Goal: Task Accomplishment & Management: Use online tool/utility

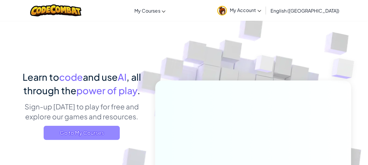
click at [59, 131] on span "Go to My Courses" at bounding box center [82, 133] width 76 height 14
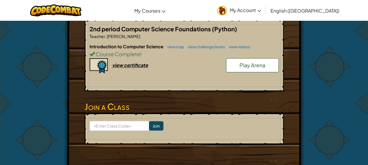
scroll to position [129, 0]
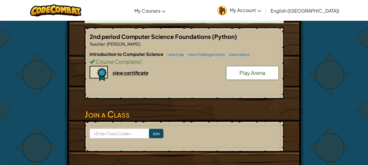
click at [131, 147] on form "Join" at bounding box center [184, 136] width 199 height 31
click at [123, 121] on form "Join" at bounding box center [184, 136] width 199 height 31
click at [259, 77] on link "Play Arena" at bounding box center [252, 73] width 53 height 14
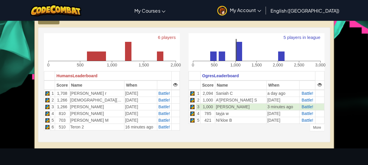
scroll to position [133, 0]
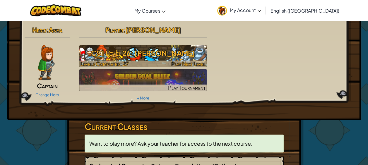
click at [107, 61] on span "Levels Completed: 27" at bounding box center [104, 63] width 48 height 7
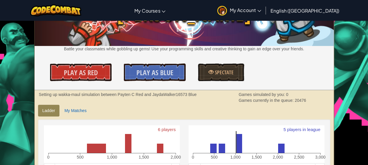
scroll to position [62, 0]
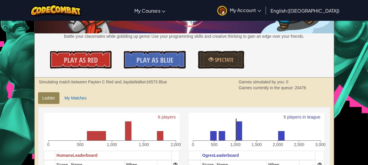
click at [81, 83] on strong "Simulating match between Payten C Red and JaydaWalker16573 Blue" at bounding box center [103, 82] width 128 height 5
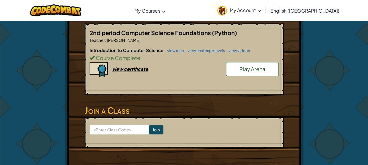
scroll to position [133, 0]
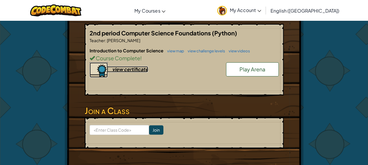
click at [125, 70] on div "view certificate" at bounding box center [130, 69] width 36 height 6
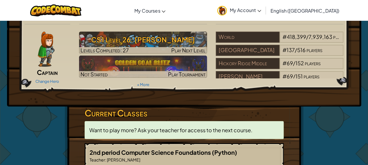
scroll to position [14, 0]
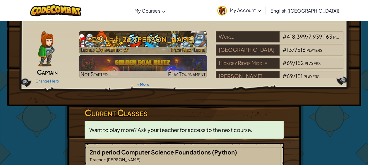
click at [126, 49] on span "Levels Completed: 27" at bounding box center [104, 50] width 48 height 7
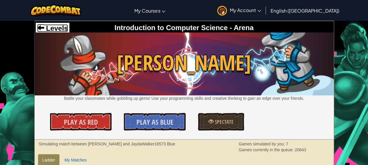
click at [58, 26] on span "Levels" at bounding box center [56, 28] width 24 height 8
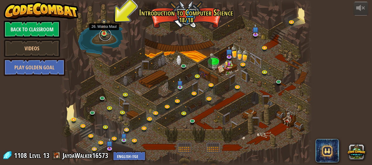
click at [108, 35] on link at bounding box center [106, 35] width 12 height 12
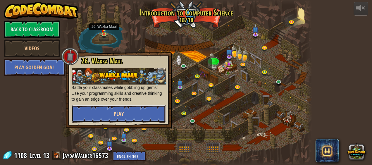
click at [121, 107] on button "Play" at bounding box center [119, 114] width 94 height 18
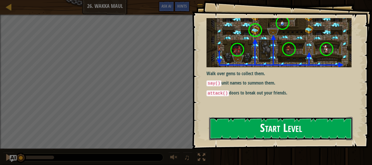
click at [228, 126] on button "Start Level" at bounding box center [281, 128] width 144 height 23
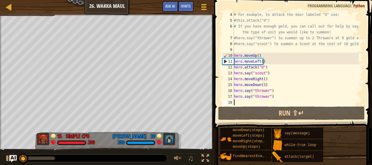
scroll to position [23, 0]
click at [247, 102] on div "# For example, to attack the door labeled "d" use: #this.attack("d") # If you h…" at bounding box center [296, 64] width 126 height 105
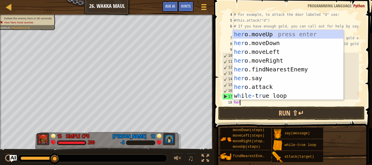
scroll to position [3, 0]
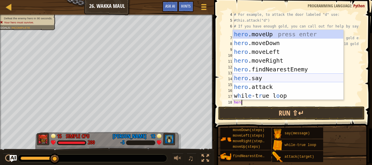
click at [243, 80] on div "hero .moveUp press enter hero .moveDown press enter hero .moveLeft press enter …" at bounding box center [288, 74] width 111 height 88
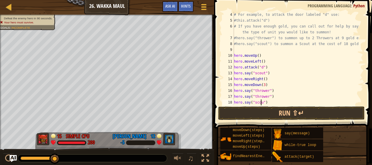
type textarea "hero.say("scout")"
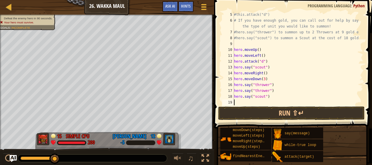
click at [251, 104] on div "#this.attack("d") # If you have enough gold, you can call out for help by sayin…" at bounding box center [296, 64] width 126 height 105
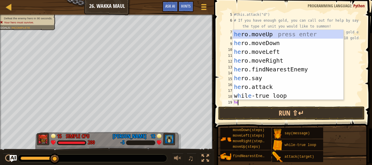
type textarea "hero"
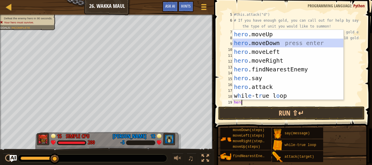
click at [273, 42] on div "hero .moveUp press enter hero .moveDown press enter hero .moveLeft press enter …" at bounding box center [288, 74] width 111 height 88
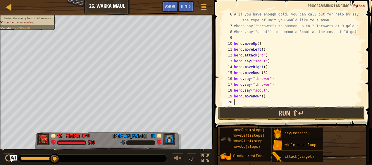
scroll to position [41, 0]
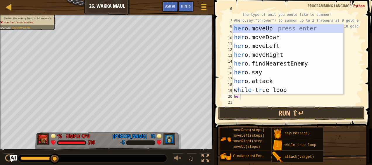
type textarea "hero"
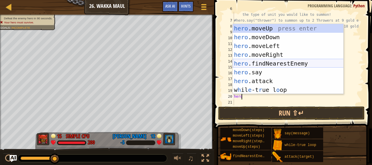
drag, startPoint x: 269, startPoint y: 28, endPoint x: 267, endPoint y: 47, distance: 19.1
click at [267, 47] on div "hero .moveUp press enter hero .moveDown press enter hero .moveLeft press enter …" at bounding box center [288, 68] width 111 height 88
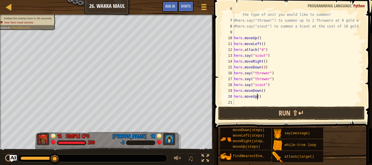
click at [257, 95] on div "# If you have enough gold, you can call out for help by saying the type of unit…" at bounding box center [296, 61] width 126 height 111
type textarea "hero.moveUp(2)"
click at [239, 102] on div "# If you have enough gold, you can call out for help by saying the type of unit…" at bounding box center [296, 61] width 126 height 111
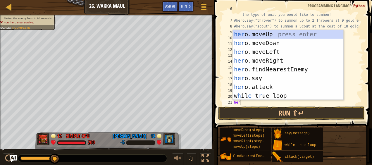
scroll to position [3, 0]
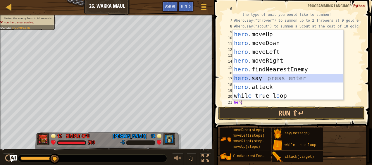
click at [265, 78] on div "hero .moveUp press enter hero .moveDown press enter hero .moveLeft press enter …" at bounding box center [288, 74] width 111 height 88
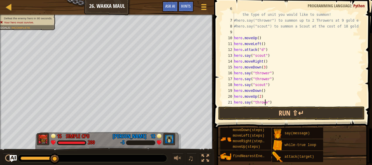
type textarea "hero.say("thrower")"
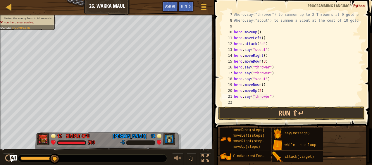
scroll to position [47, 0]
click at [242, 103] on div "#hero.say("thrower") to summon up to 2 Throwers at 9 gold each! #hero.say("scou…" at bounding box center [296, 64] width 126 height 105
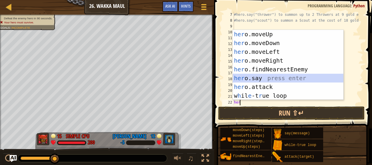
click at [291, 75] on div "her o.moveUp press enter her o.moveDown press enter her o.moveLeft press enter …" at bounding box center [288, 74] width 111 height 88
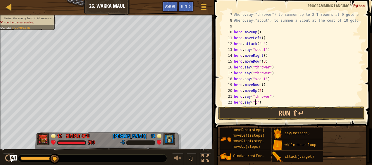
scroll to position [3, 2]
type textarea "hero.say("thrower")"
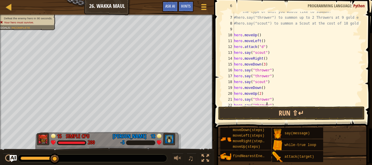
scroll to position [53, 0]
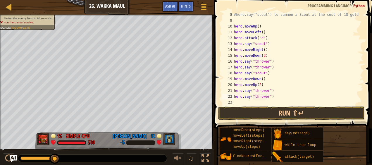
click at [241, 100] on div "#hero.say("scout") to summon a Scout at the cost of 18 gold! hero . moveUp ( ) …" at bounding box center [296, 64] width 126 height 105
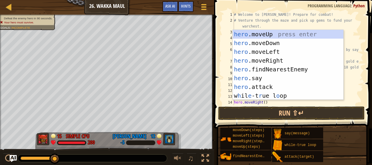
scroll to position [0, 0]
click at [325, 16] on div "# Welcome to [PERSON_NAME]! Prepare for combat! # Venture through the maze and …" at bounding box center [296, 64] width 126 height 105
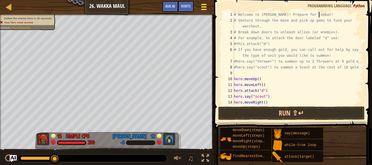
type textarea "# Welcome to [PERSON_NAME]! Prepare for combat!"
click at [202, 5] on span at bounding box center [204, 4] width 6 height 1
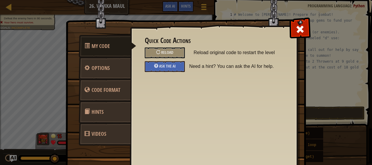
scroll to position [1, 0]
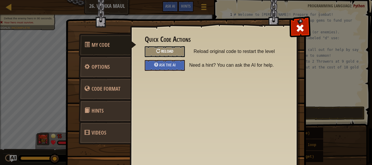
click at [169, 48] on div "Reload" at bounding box center [165, 51] width 40 height 11
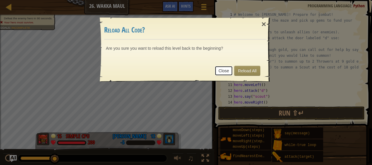
click at [225, 71] on link "Close" at bounding box center [224, 71] width 18 height 10
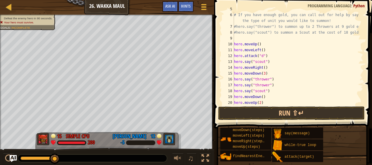
scroll to position [59, 0]
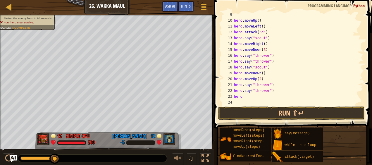
click at [290, 84] on div "hero . moveUp ( ) hero . moveLeft ( ) hero . attack ( "d" ) hero . say ( "scout…" at bounding box center [296, 64] width 126 height 105
type textarea "hero.say("thrower")"
click at [304, 84] on div "hero . moveUp ( ) hero . moveLeft ( ) hero . attack ( "d" ) hero . say ( "scout…" at bounding box center [296, 64] width 126 height 105
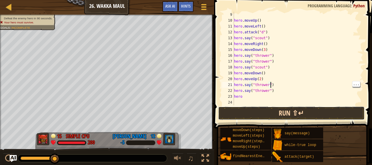
click at [256, 107] on button "Run ⇧↵" at bounding box center [291, 113] width 147 height 13
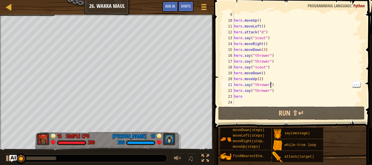
click at [256, 105] on div "hero . moveUp ( ) hero . moveLeft ( ) hero . attack ( "d" ) hero . say ( "scout…" at bounding box center [296, 64] width 126 height 105
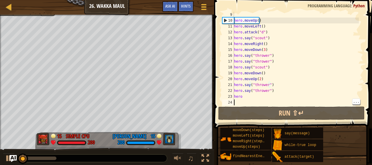
scroll to position [3, 0]
click at [258, 101] on div "hero . moveUp ( ) hero . moveLeft ( ) hero . attack ( "d" ) hero . say ( "scout…" at bounding box center [296, 64] width 126 height 105
click at [253, 98] on div "hero . moveUp ( ) hero . moveLeft ( ) hero . attack ( "d" ) hero . say ( "scout…" at bounding box center [296, 64] width 126 height 105
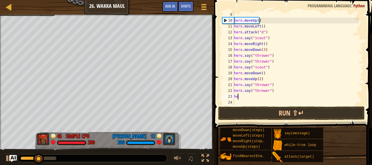
type textarea "h"
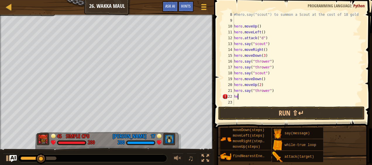
type textarea "h"
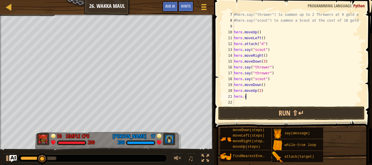
type textarea "h"
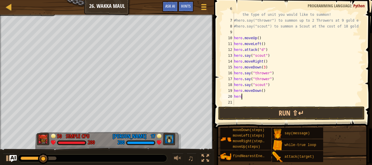
type textarea "h"
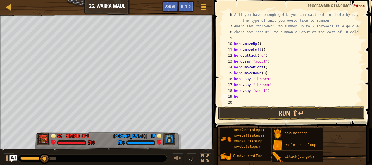
type textarea "h"
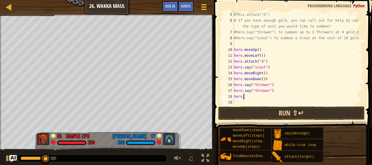
type textarea "h"
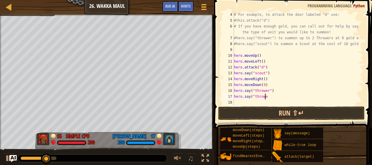
scroll to position [23, 0]
type textarea "h"
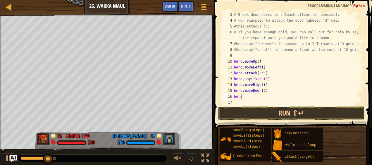
type textarea "h"
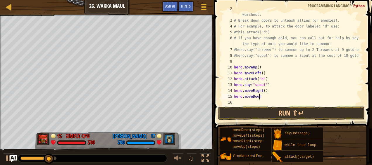
scroll to position [12, 0]
type textarea "h"
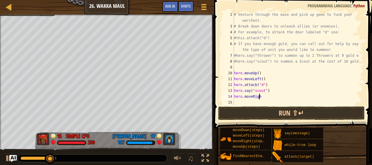
scroll to position [6, 0]
type textarea "h"
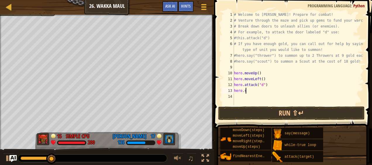
type textarea "h"
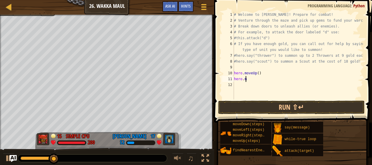
type textarea "h"
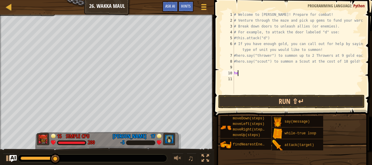
type textarea "h"
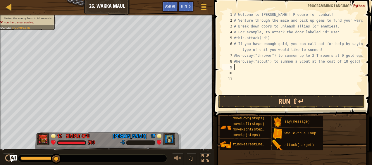
click at [240, 68] on div "# Welcome to [PERSON_NAME]! Prepare for combat! # Venture through the maze and …" at bounding box center [298, 59] width 131 height 94
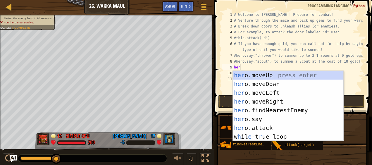
type textarea "hero"
click at [263, 72] on div "hero .moveUp press enter hero .moveDown press enter hero .moveLeft press enter …" at bounding box center [288, 115] width 111 height 88
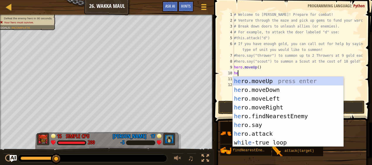
type textarea "hero"
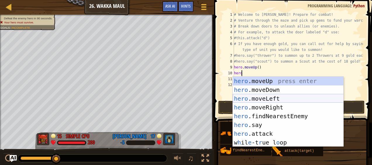
click at [256, 100] on div "hero .moveUp press enter hero .moveDown press enter hero .moveLeft press enter …" at bounding box center [288, 121] width 111 height 88
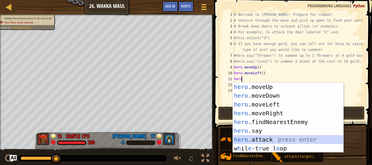
click at [261, 138] on div "hero .moveUp press enter hero .moveDown press enter hero .moveLeft press enter …" at bounding box center [288, 127] width 111 height 88
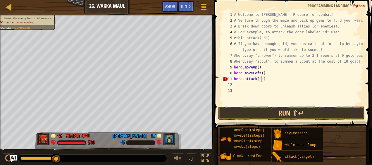
scroll to position [3, 2]
type textarea "hero.attack("d")"
click at [244, 84] on div "# Welcome to [PERSON_NAME]! Prepare for combat! # Venture through the maze and …" at bounding box center [298, 64] width 131 height 105
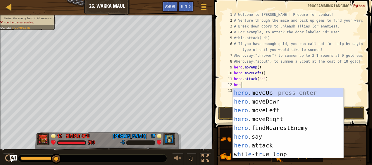
scroll to position [3, 0]
click at [254, 146] on div "hero .moveUp press enter hero .moveDown press enter hero .moveLeft press enter …" at bounding box center [288, 132] width 111 height 88
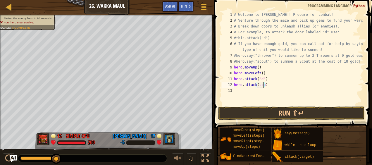
type textarea "hero.attack(scout)"
click at [245, 94] on div "# Welcome to [PERSON_NAME]! Prepare for combat! # Venture through the maze and …" at bounding box center [298, 64] width 131 height 105
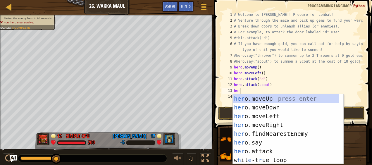
type textarea "hero"
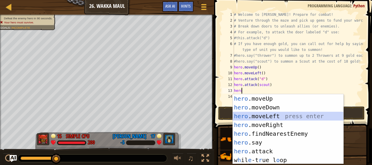
click at [265, 113] on div "hero .moveUp press enter hero .moveDown press enter hero .moveLeft press enter …" at bounding box center [288, 138] width 111 height 88
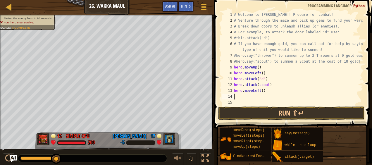
click at [262, 94] on div "# Welcome to [PERSON_NAME]! Prepare for combat! # Venture through the maze and …" at bounding box center [298, 64] width 131 height 105
click at [261, 92] on div "# Welcome to [PERSON_NAME]! Prepare for combat! # Venture through the maze and …" at bounding box center [298, 64] width 131 height 105
type textarea "hero.moveLeft(4)"
click at [236, 97] on div "# Welcome to [PERSON_NAME]! Prepare for combat! # Venture through the maze and …" at bounding box center [298, 64] width 131 height 105
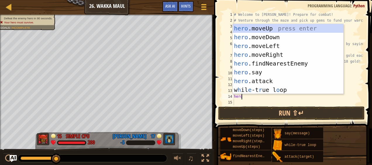
scroll to position [3, 1]
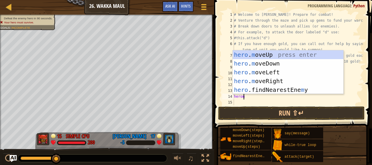
type textarea "heromo"
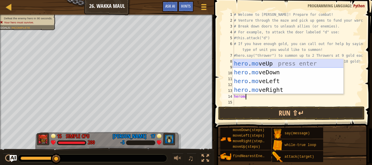
click at [269, 68] on div "hero . mo veUp press enter hero . mo veDown press enter hero . mo veLeft press …" at bounding box center [288, 85] width 111 height 53
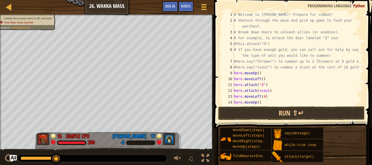
scroll to position [12, 0]
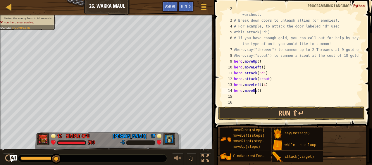
click at [255, 90] on div "# Venture through the maze and pick up gems to fund your warchest. # Break down…" at bounding box center [296, 61] width 126 height 111
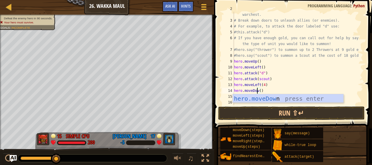
scroll to position [3, 2]
click at [258, 101] on div "hero.moveDown press enter" at bounding box center [288, 107] width 111 height 26
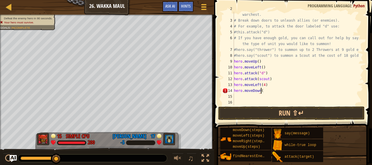
type textarea "hero.moveDown()"
click at [253, 94] on div "# Venture through the maze and pick up gems to fund your warchest. # Break down…" at bounding box center [296, 61] width 126 height 111
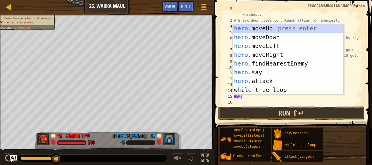
scroll to position [3, 0]
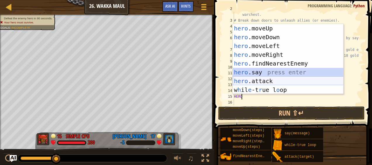
drag, startPoint x: 265, startPoint y: 73, endPoint x: 260, endPoint y: 77, distance: 5.9
click at [260, 77] on div "hero .moveUp press enter hero .moveDown press enter hero .moveLeft press enter …" at bounding box center [288, 68] width 111 height 88
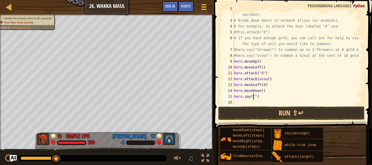
scroll to position [3, 2]
click at [248, 97] on div "# Venture through the maze and pick up gems to fund your warchest. # Break down…" at bounding box center [296, 61] width 126 height 111
click at [251, 97] on div "# Venture through the maze and pick up gems to fund your warchest. # Break down…" at bounding box center [296, 61] width 126 height 111
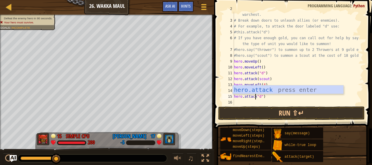
type textarea "hero.attack("d")"
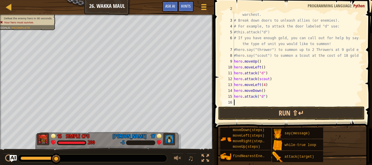
click at [245, 102] on div "# Venture through the maze and pick up gems to fund your warchest. # Break down…" at bounding box center [296, 61] width 126 height 111
click at [262, 97] on div "# Venture through the maze and pick up gems to fund your warchest. # Break down…" at bounding box center [296, 61] width 126 height 111
type textarea "hero.attack("b")"
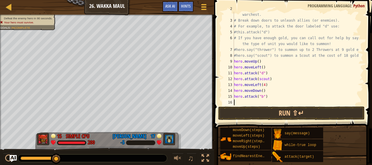
click at [241, 102] on div "# Venture through the maze and pick up gems to fund your warchest. # Break down…" at bounding box center [296, 61] width 126 height 111
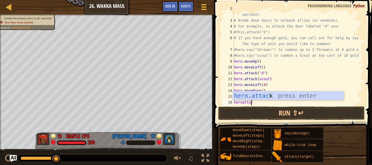
scroll to position [3, 1]
click at [254, 95] on div "hero . attac k press enter" at bounding box center [288, 104] width 111 height 26
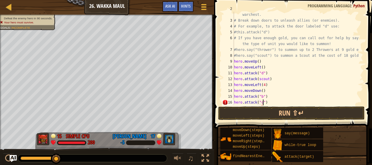
scroll to position [3, 2]
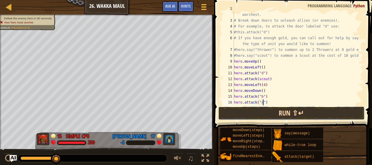
click at [272, 115] on button "Run ⇧↵" at bounding box center [291, 113] width 147 height 13
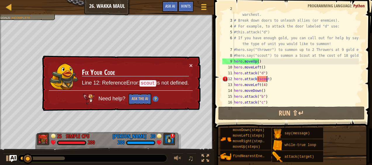
click at [266, 79] on div "# Venture through the maze and pick up gems to fund your warchest. # Break down…" at bounding box center [296, 61] width 126 height 111
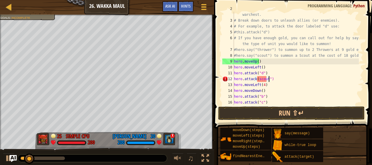
scroll to position [3, 3]
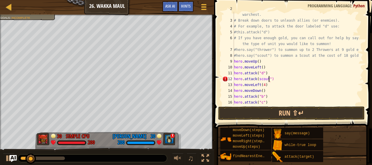
click at [257, 80] on div "# Venture through the maze and pick up gems to fund your warchest. # Break down…" at bounding box center [296, 61] width 126 height 111
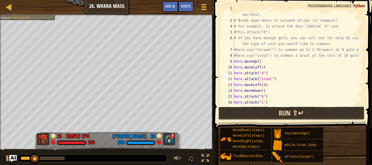
click at [280, 116] on button "Run ⇧↵" at bounding box center [291, 113] width 147 height 13
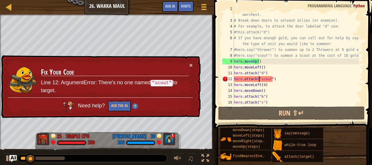
click at [232, 47] on div "7" at bounding box center [228, 50] width 12 height 6
click at [272, 79] on div "# Venture through the maze and pick up gems to fund your warchest. # Break down…" at bounding box center [296, 61] width 126 height 111
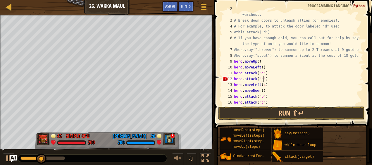
scroll to position [3, 2]
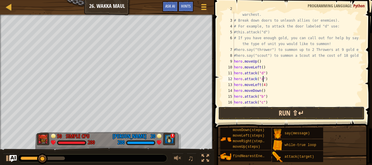
click at [263, 117] on button "Run ⇧↵" at bounding box center [291, 113] width 147 height 13
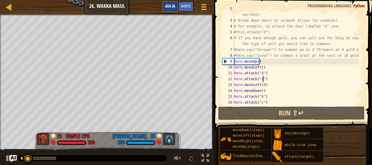
click at [167, 11] on button "Ask AI" at bounding box center [170, 6] width 16 height 11
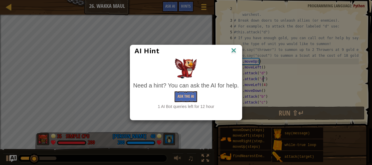
click at [234, 53] on img at bounding box center [234, 51] width 8 height 9
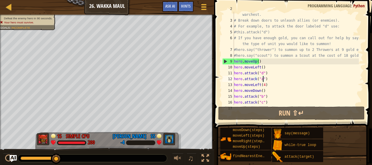
click at [291, 93] on div "# Venture through the maze and pick up gems to fund your warchest. # Break down…" at bounding box center [296, 61] width 126 height 111
click at [288, 100] on div "# Venture through the maze and pick up gems to fund your warchest. # Break down…" at bounding box center [296, 61] width 126 height 111
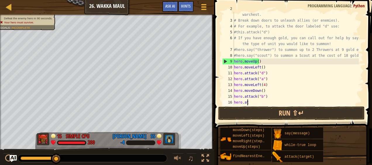
scroll to position [3, 0]
type textarea "h"
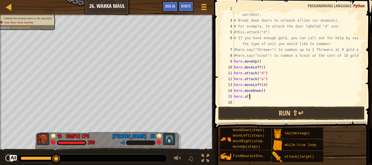
type textarea "h"
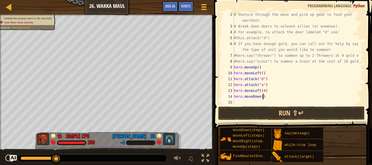
scroll to position [6, 0]
type textarea "h"
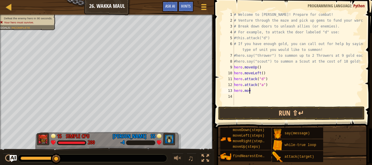
type textarea "h"
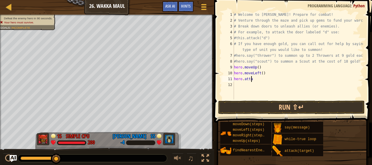
type textarea "h"
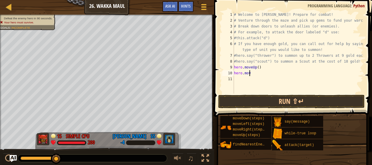
type textarea "h"
click at [121, 10] on div "Ladder Introduction to Computer Science 26. Wakka Maul Game Menu Done Hints Ask…" at bounding box center [107, 7] width 214 height 15
click at [0, 32] on div at bounding box center [0, 87] width 1 height 145
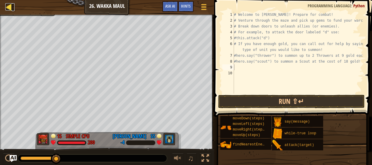
click at [9, 8] on div at bounding box center [8, 6] width 7 height 7
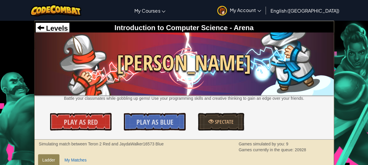
click at [50, 35] on img at bounding box center [184, 63] width 299 height 63
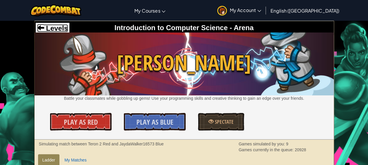
click at [51, 27] on span "Levels" at bounding box center [56, 28] width 24 height 8
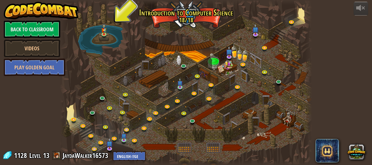
click at [40, 154] on span "Level" at bounding box center [35, 156] width 12 height 10
